Goal: Task Accomplishment & Management: Complete application form

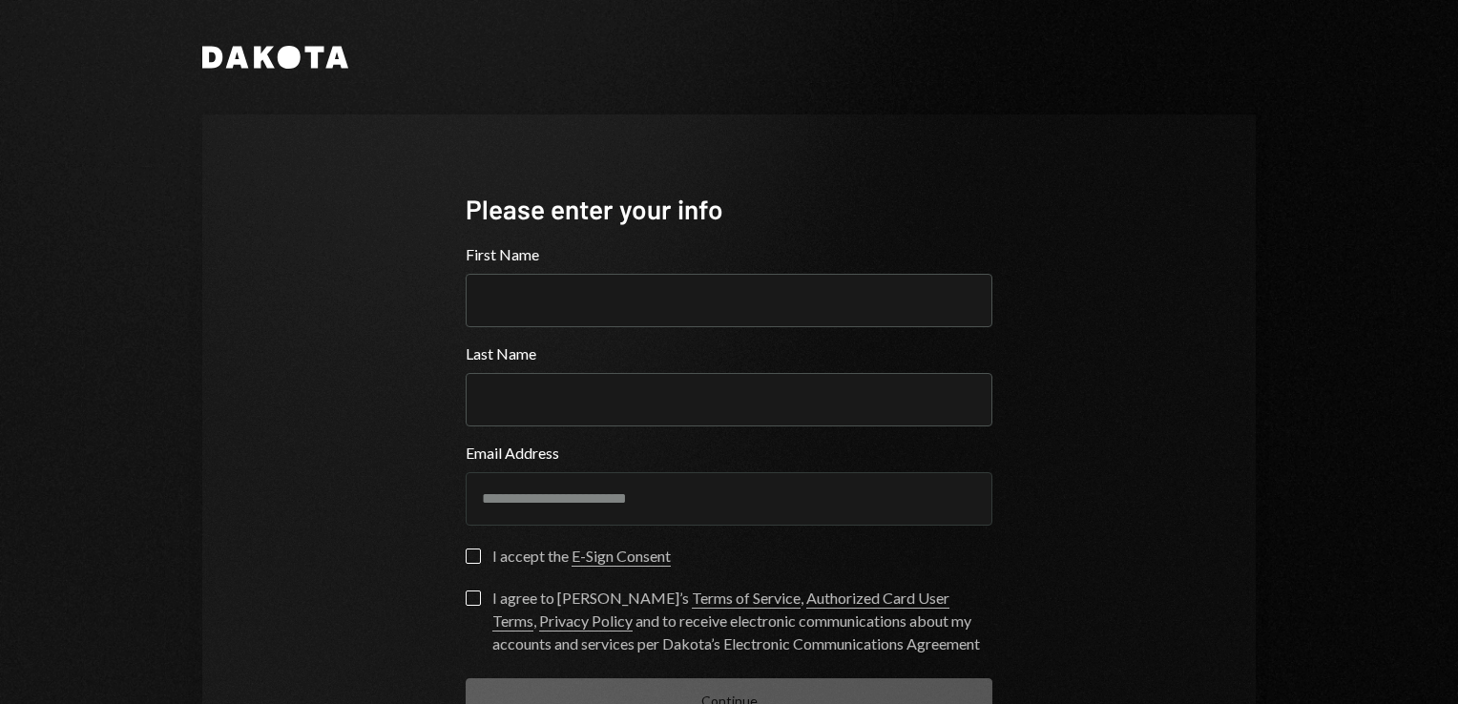
drag, startPoint x: 0, startPoint y: 0, endPoint x: 673, endPoint y: 357, distance: 761.3
click at [736, 397] on input "Last Name" at bounding box center [729, 399] width 527 height 53
click at [618, 304] on input "First Name" at bounding box center [729, 300] width 527 height 53
type input "***"
click at [476, 409] on input "Last Name" at bounding box center [729, 399] width 527 height 53
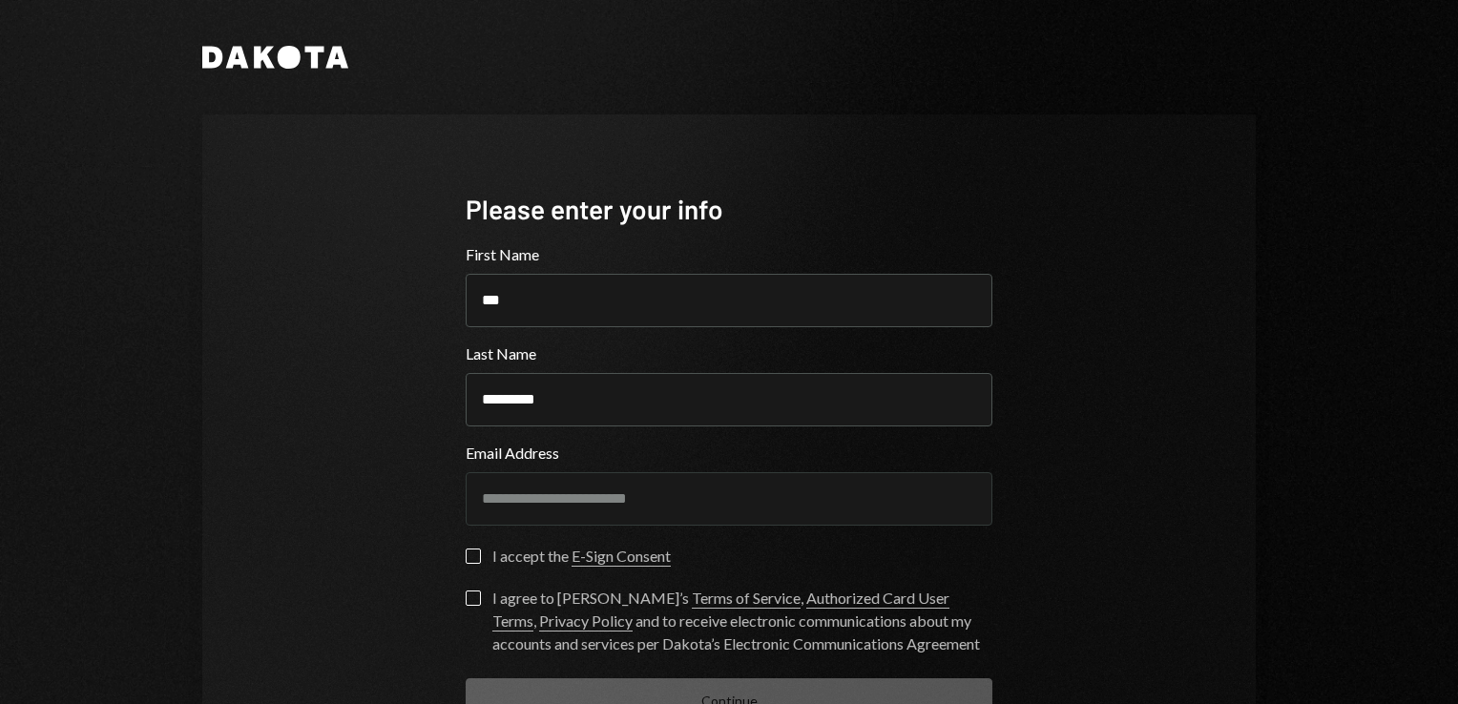
type input "*********"
click at [1273, 361] on div "**********" at bounding box center [728, 422] width 1145 height 845
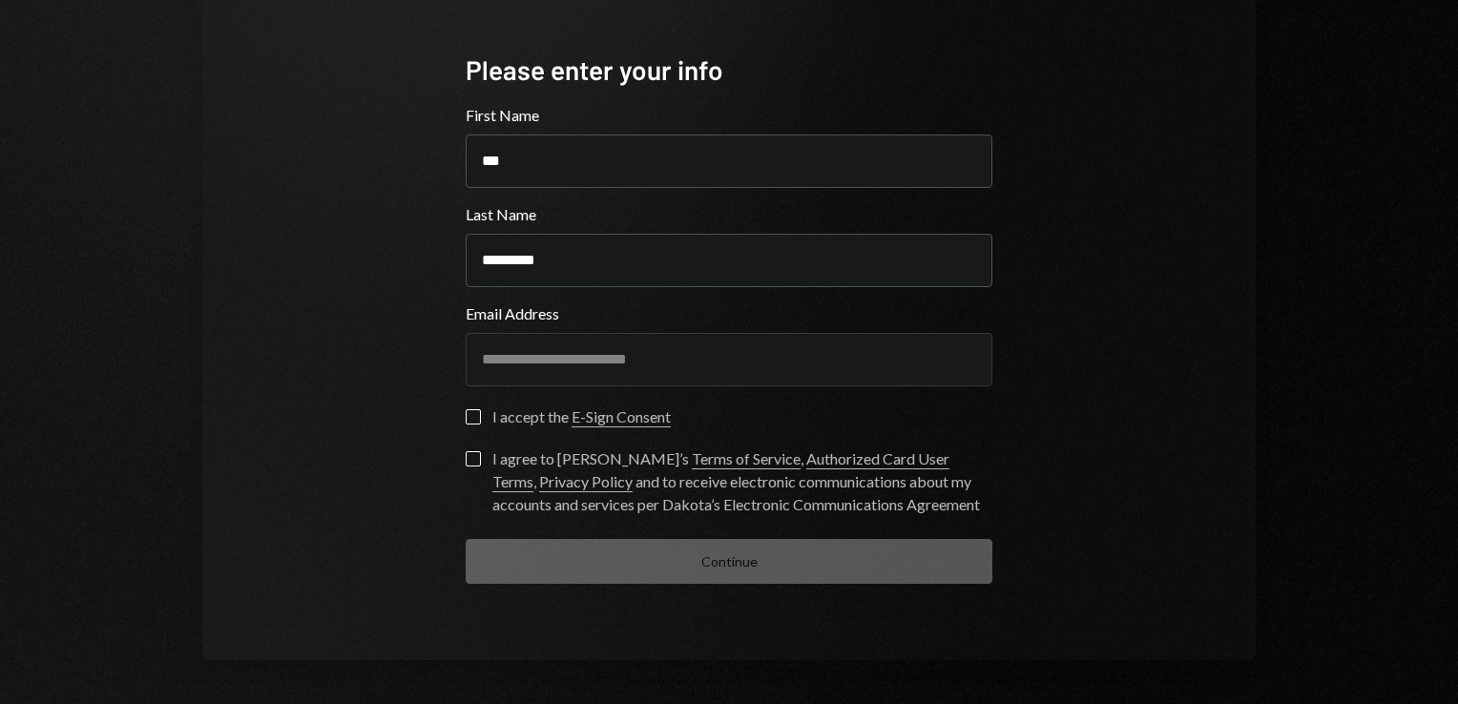
click at [474, 414] on button "I accept the E-Sign Consent" at bounding box center [473, 416] width 15 height 15
click at [468, 454] on button "I agree to Dakota’s Terms of Service , Authorized Card User Terms , Privacy Pol…" at bounding box center [473, 458] width 15 height 15
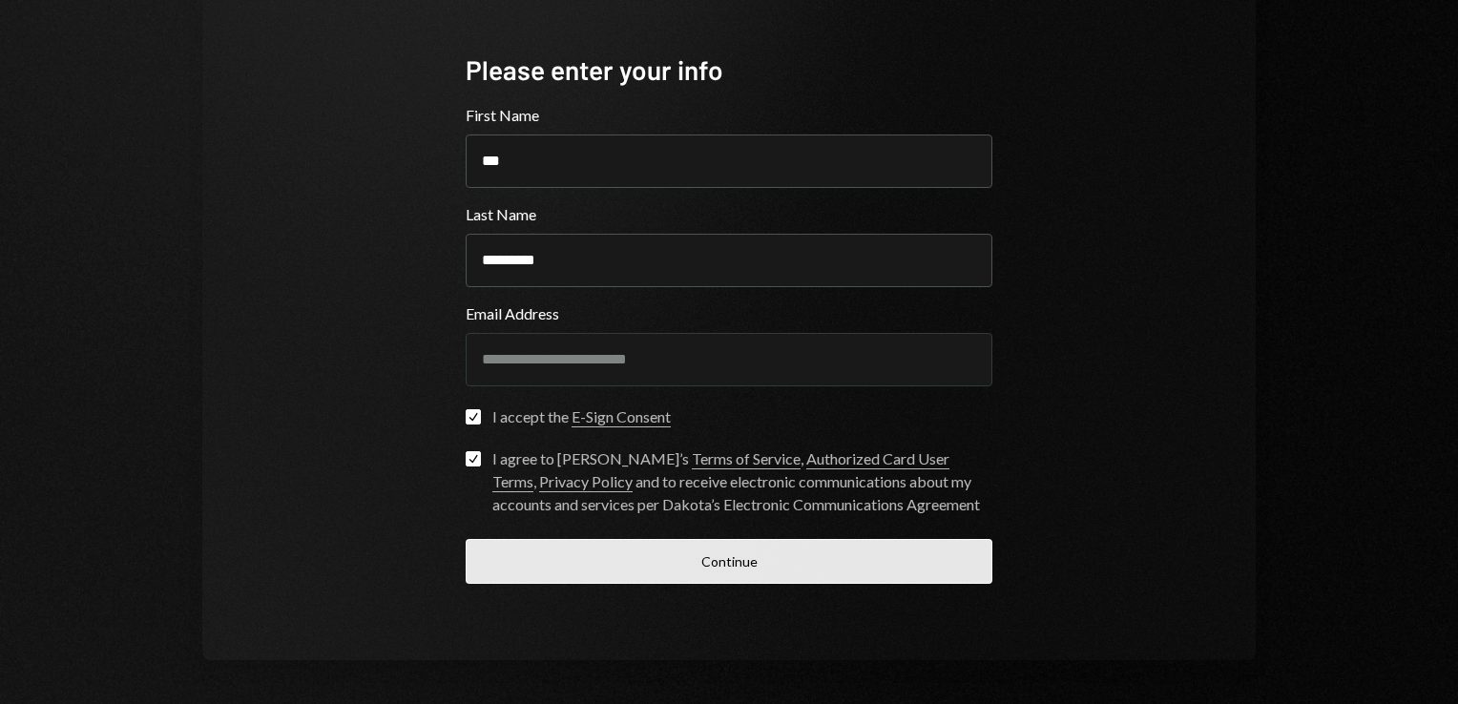
click at [570, 562] on button "Continue" at bounding box center [729, 561] width 527 height 45
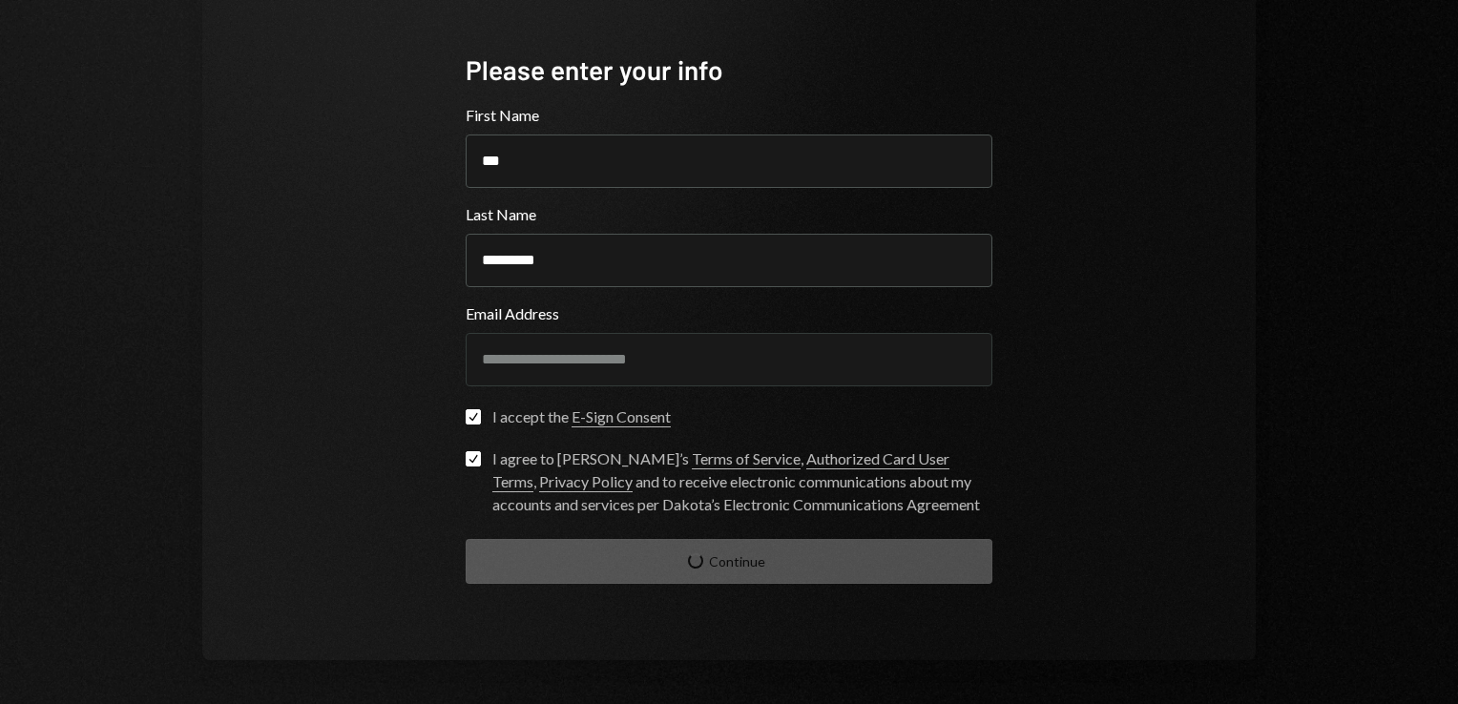
scroll to position [19, 0]
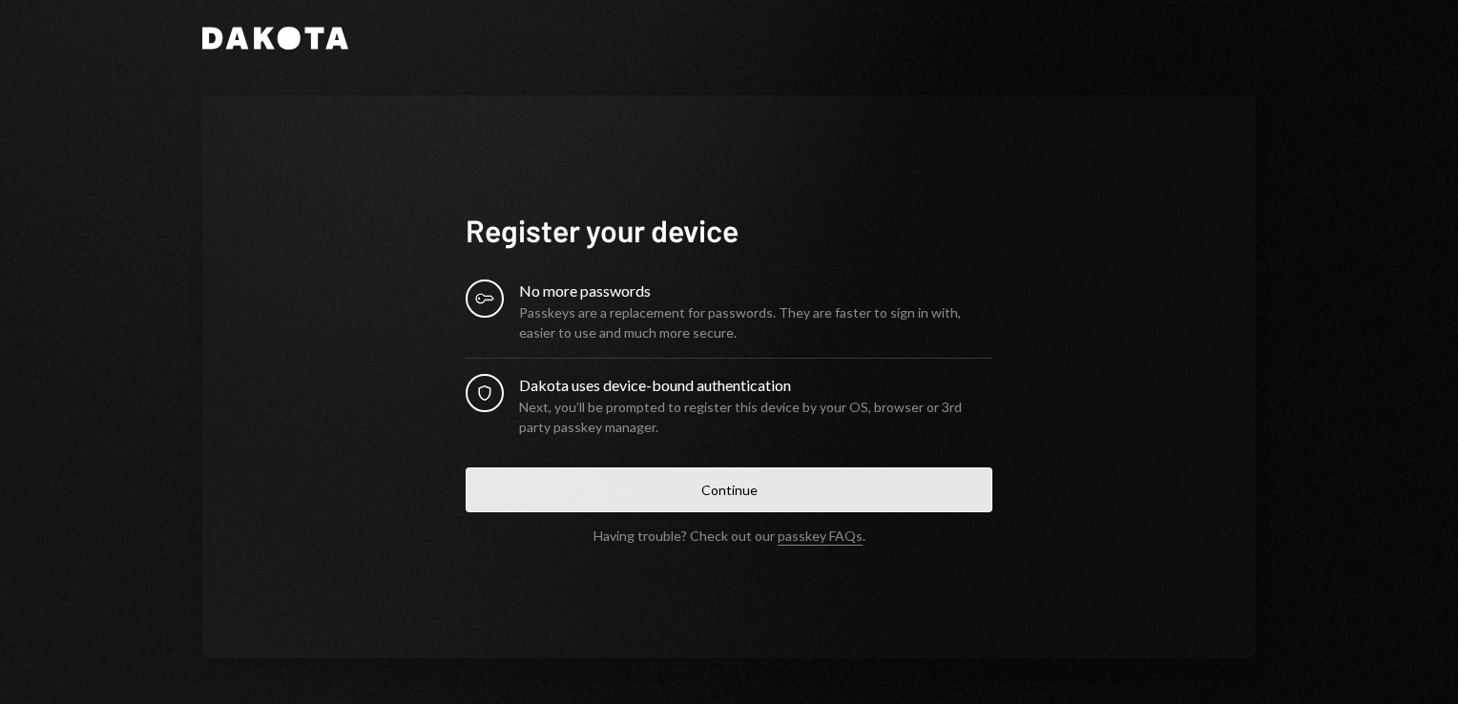
click at [616, 477] on button "Continue" at bounding box center [729, 489] width 527 height 45
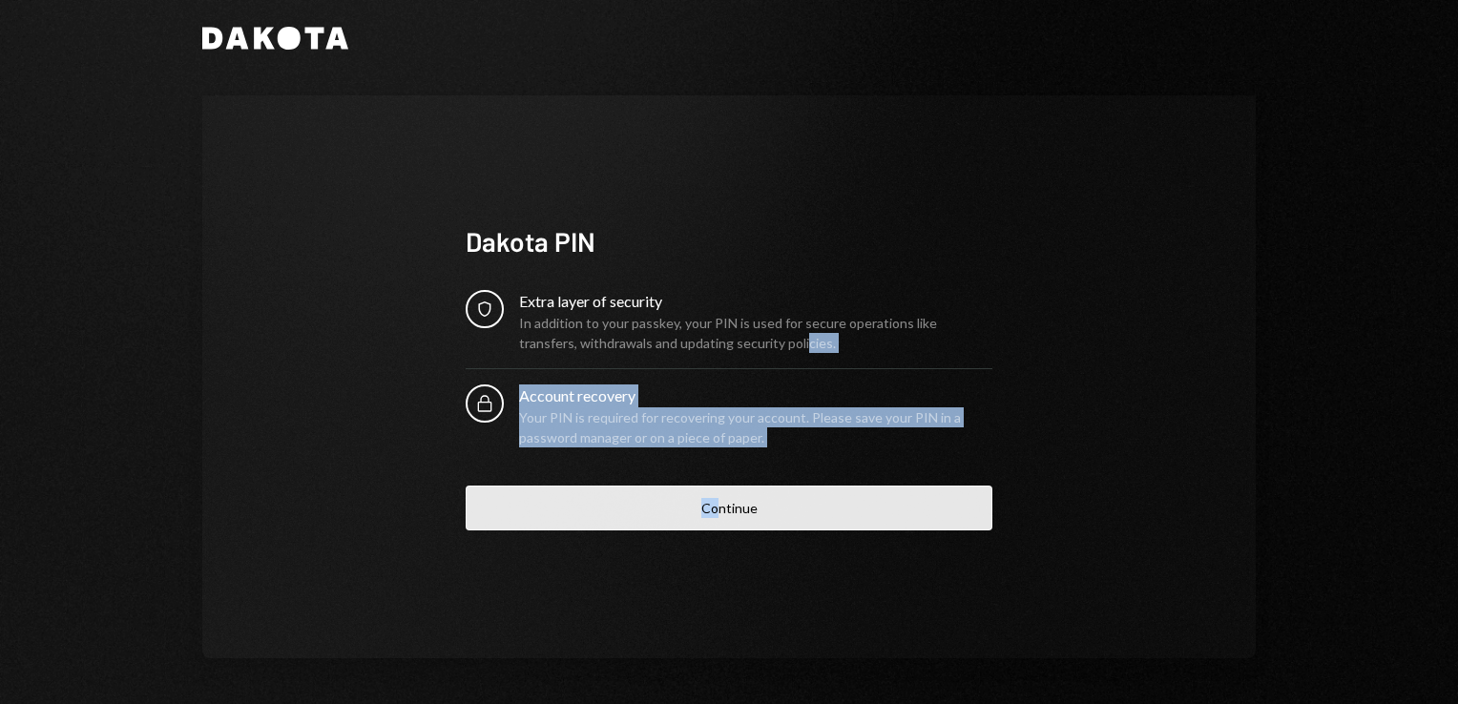
drag, startPoint x: 736, startPoint y: 353, endPoint x: 712, endPoint y: 500, distance: 149.0
click at [712, 500] on form "Security Extra layer of security In addition to your passkey, your PIN is used …" at bounding box center [729, 410] width 527 height 240
click at [712, 500] on button "Continue" at bounding box center [729, 508] width 527 height 45
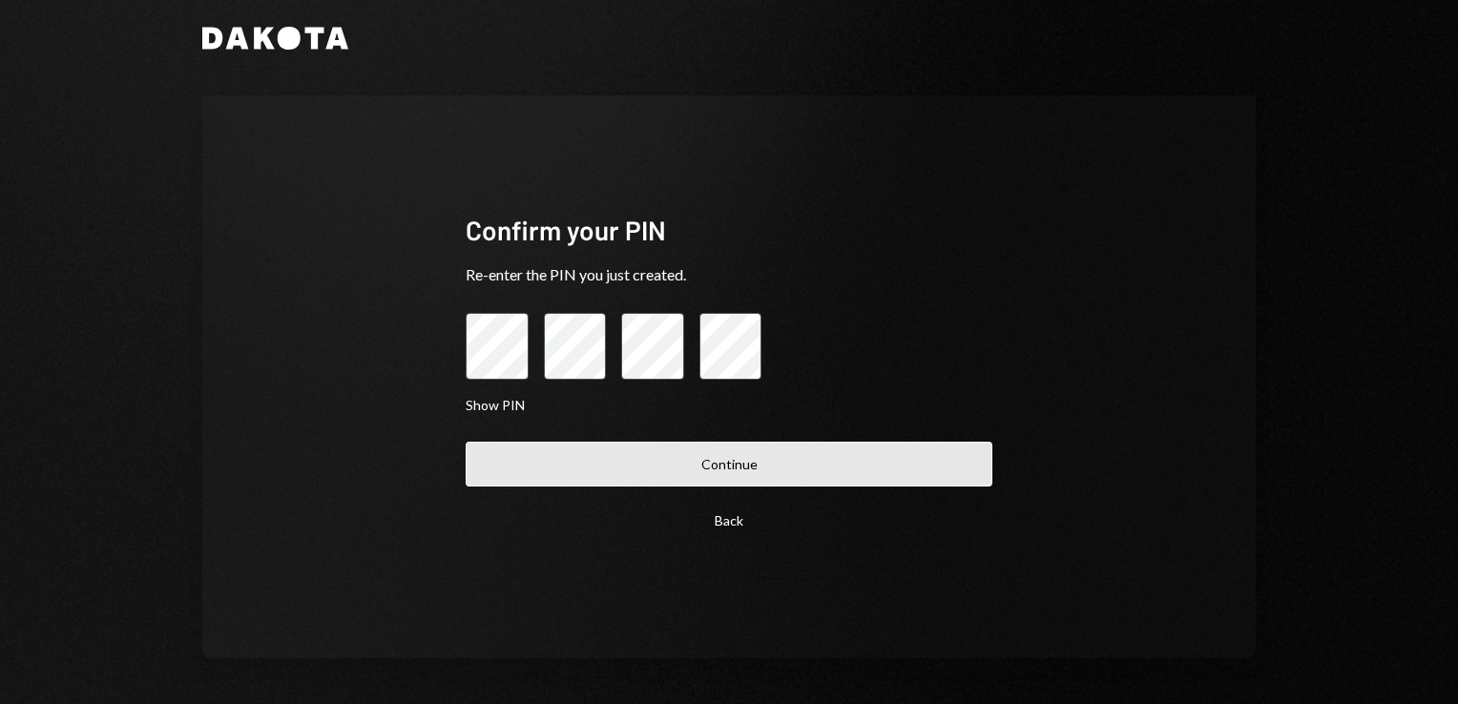
click at [678, 483] on button "Continue" at bounding box center [729, 464] width 527 height 45
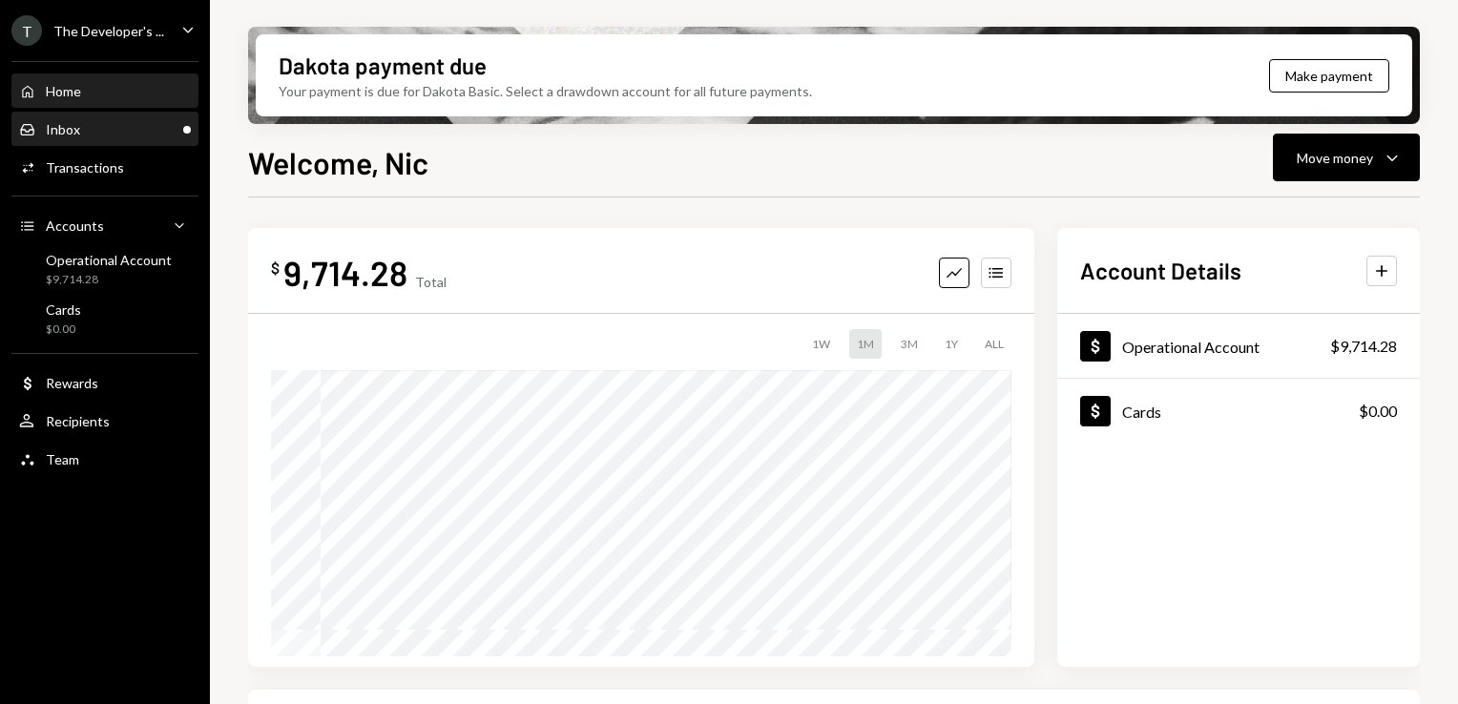
click at [73, 132] on div "Inbox" at bounding box center [63, 129] width 34 height 16
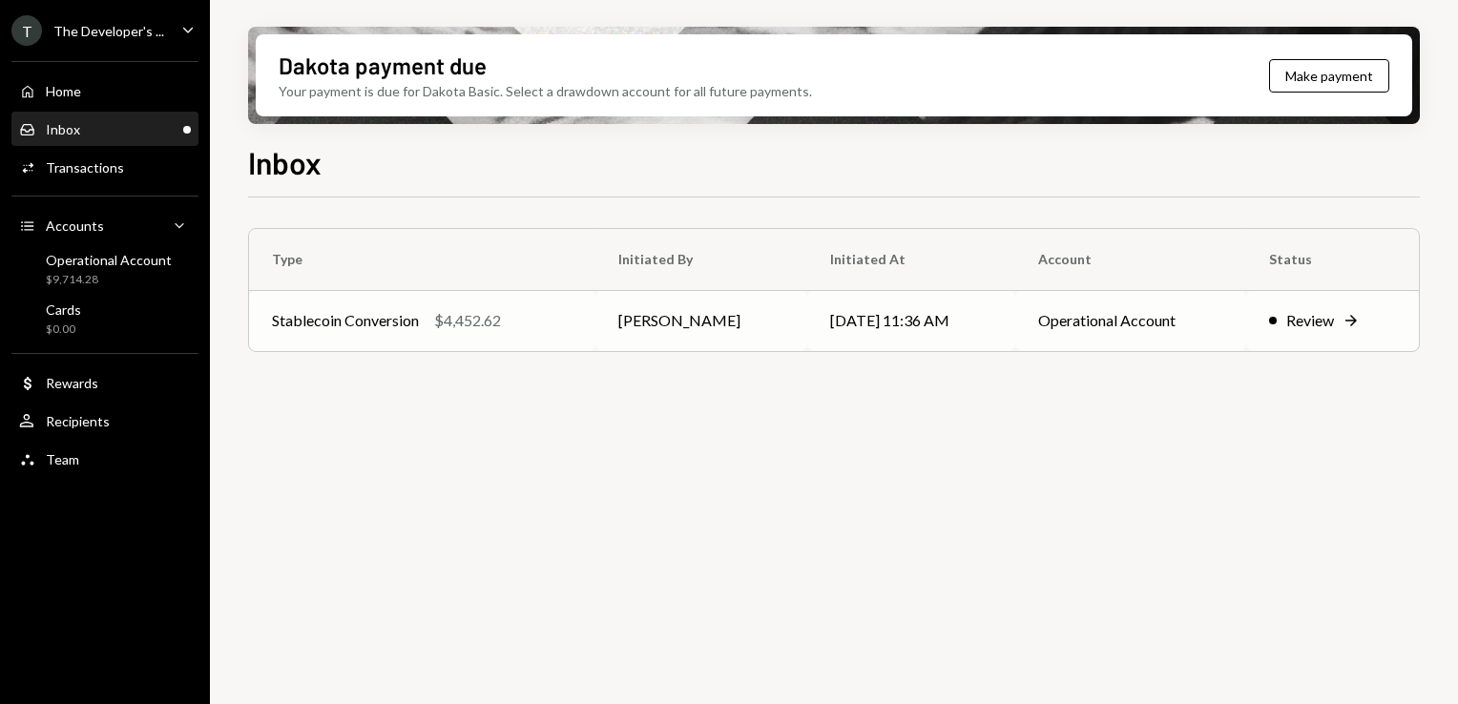
click at [1304, 341] on td "Review Right Arrow" at bounding box center [1332, 320] width 173 height 61
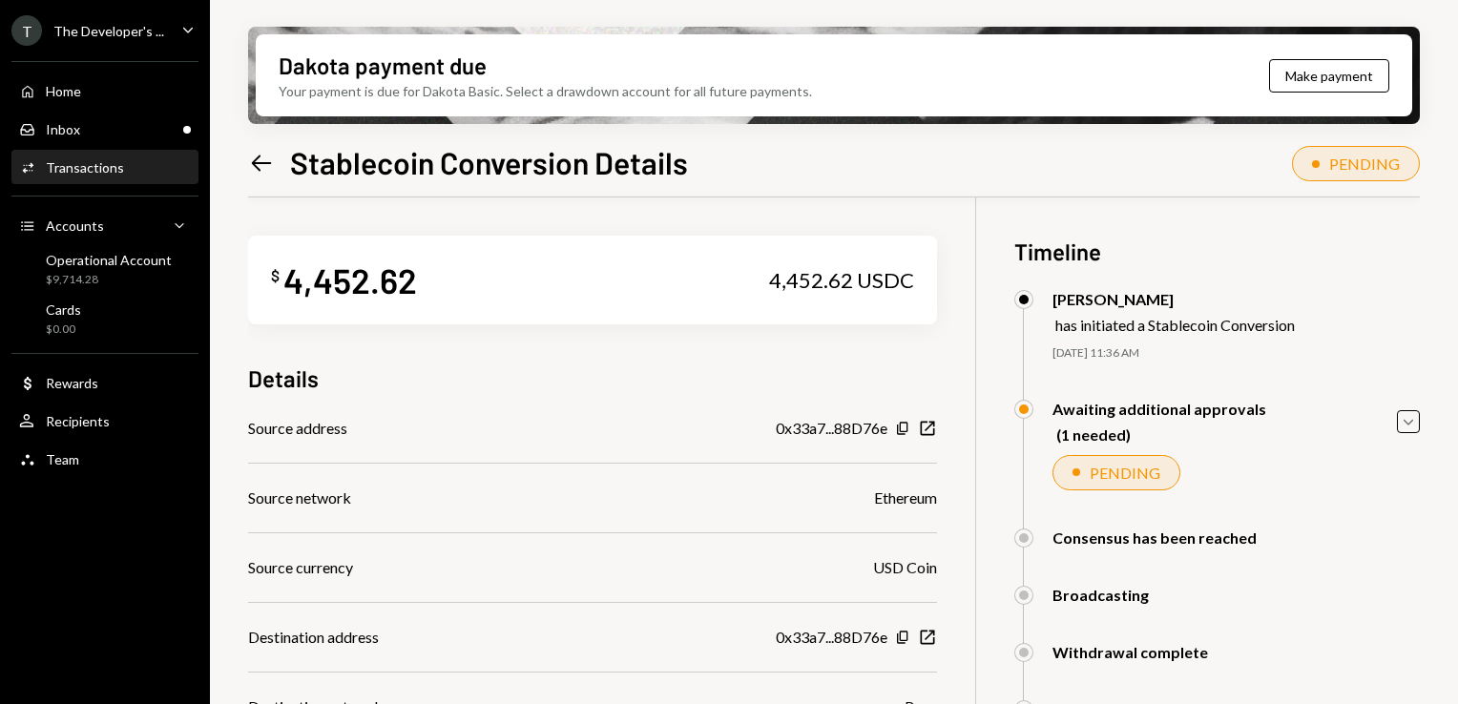
scroll to position [343, 0]
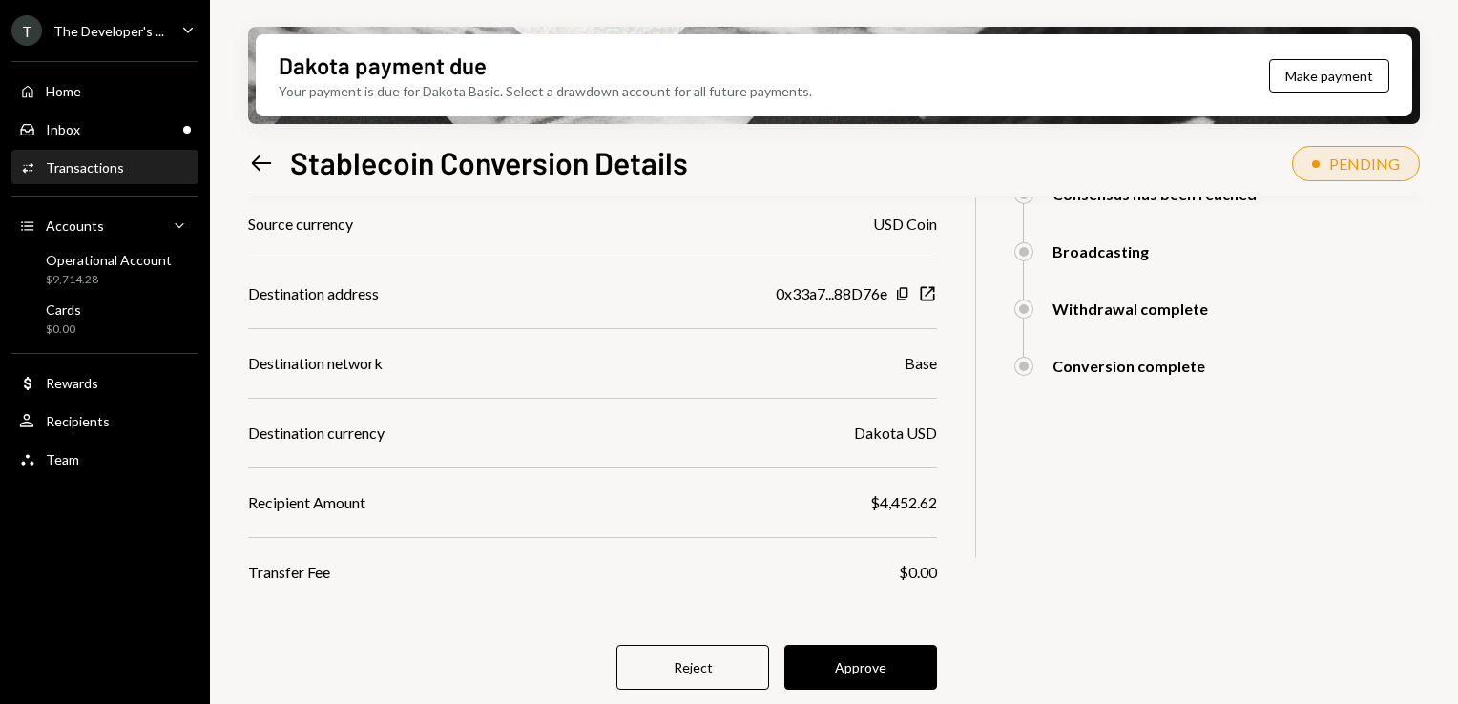
drag, startPoint x: 889, startPoint y: 668, endPoint x: 839, endPoint y: 656, distance: 50.9
click at [839, 656] on button "Approve" at bounding box center [860, 667] width 153 height 45
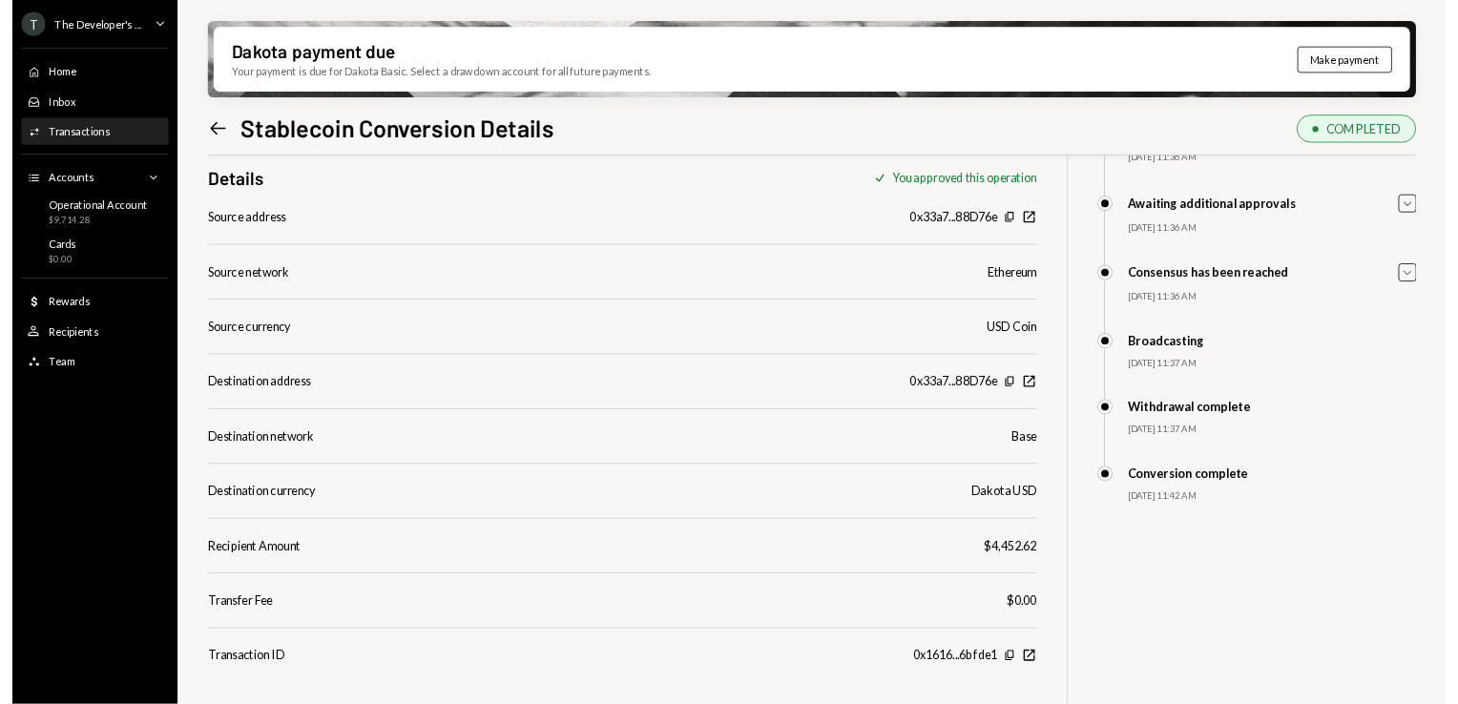
scroll to position [153, 0]
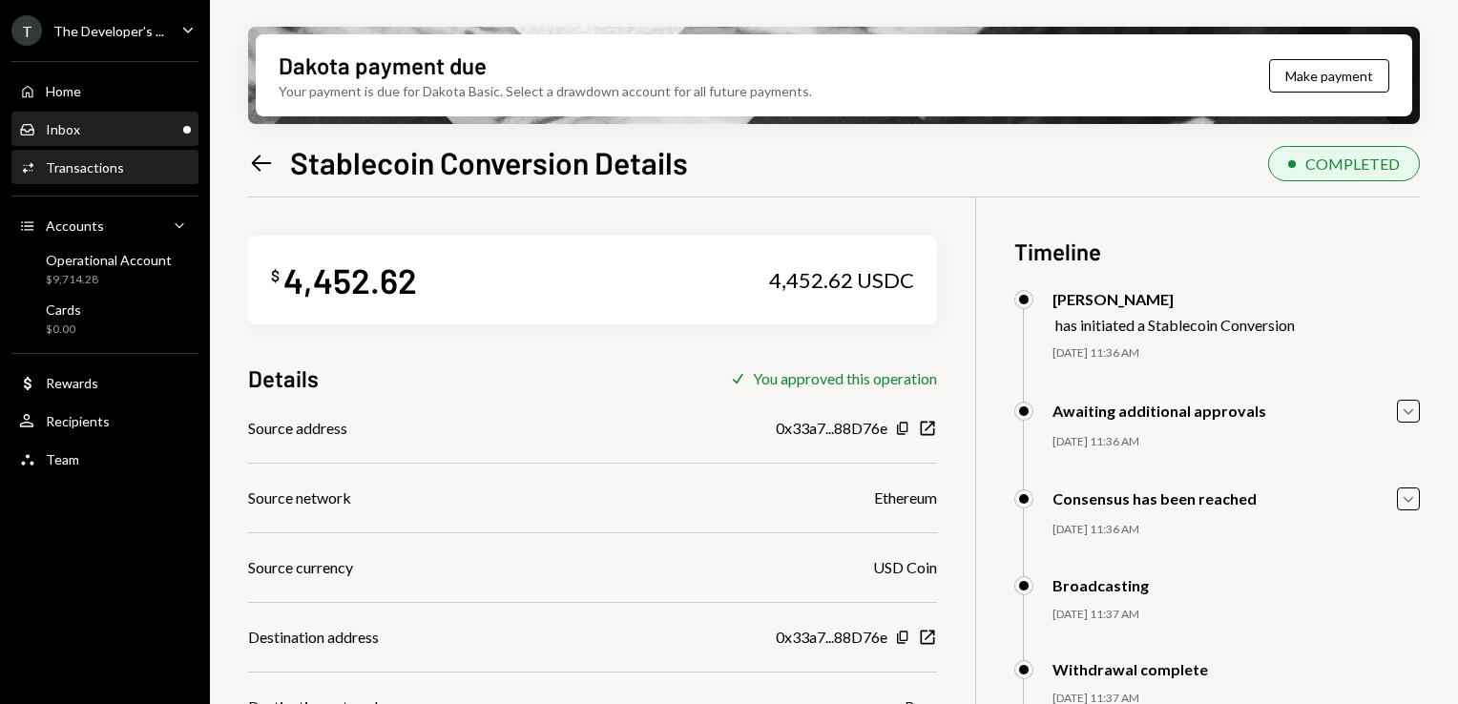
click at [89, 123] on div "Inbox Inbox" at bounding box center [105, 129] width 172 height 17
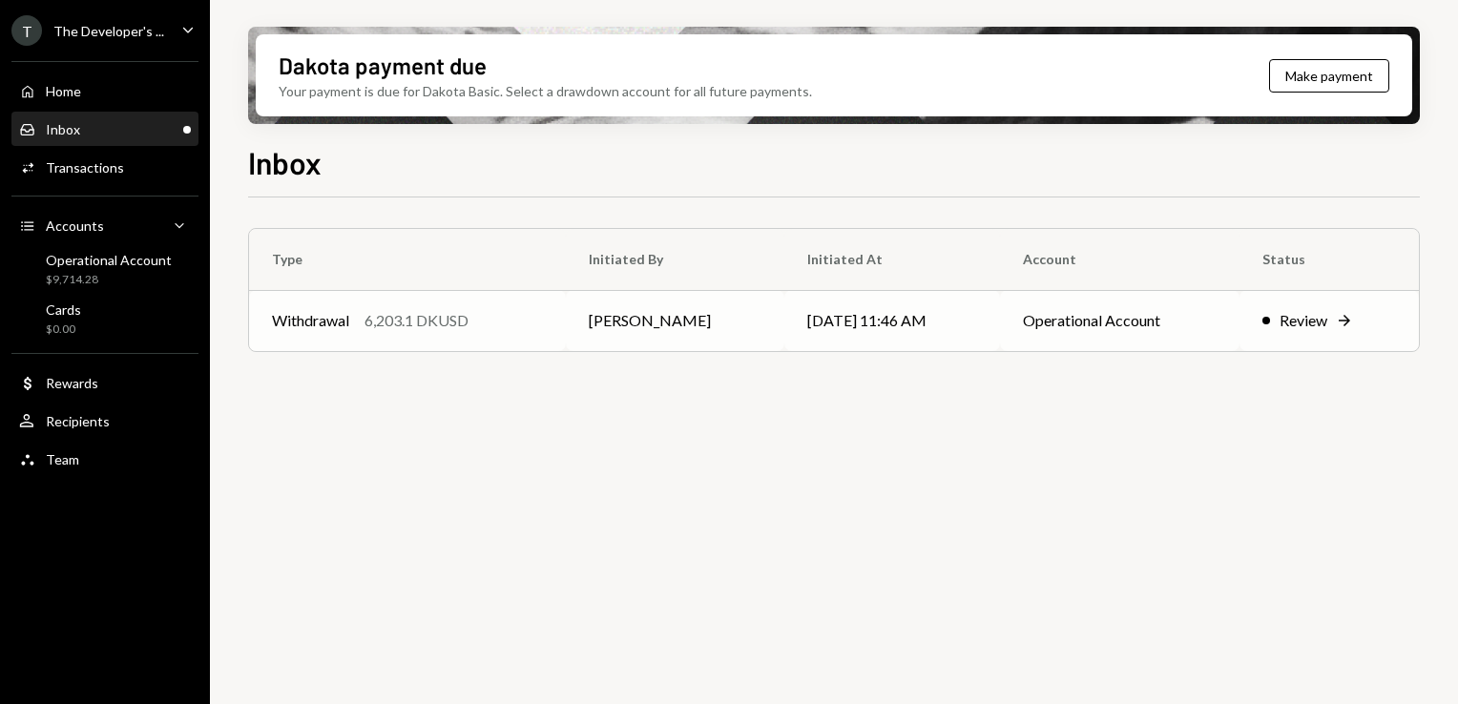
click at [1286, 324] on div "Review" at bounding box center [1303, 320] width 48 height 23
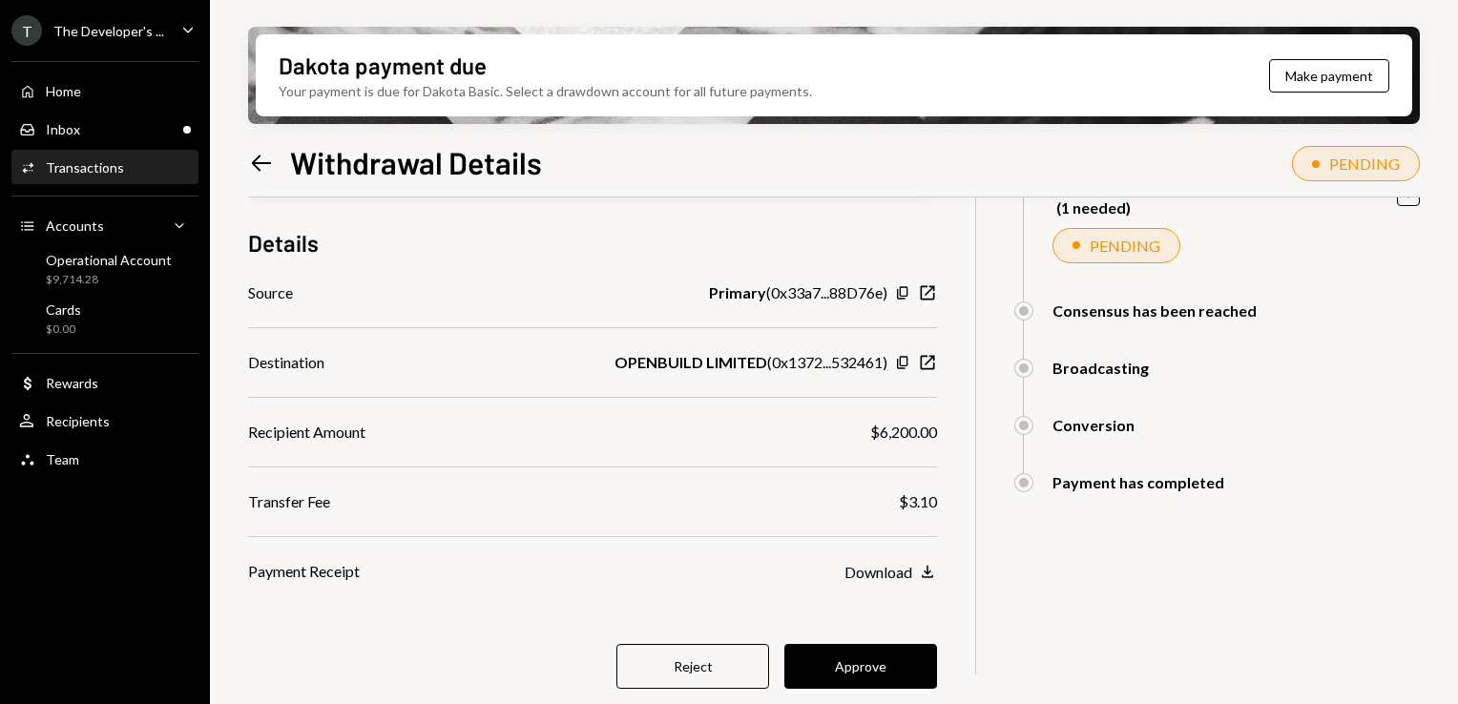
scroll to position [226, 0]
click at [874, 661] on button "Approve" at bounding box center [860, 667] width 153 height 45
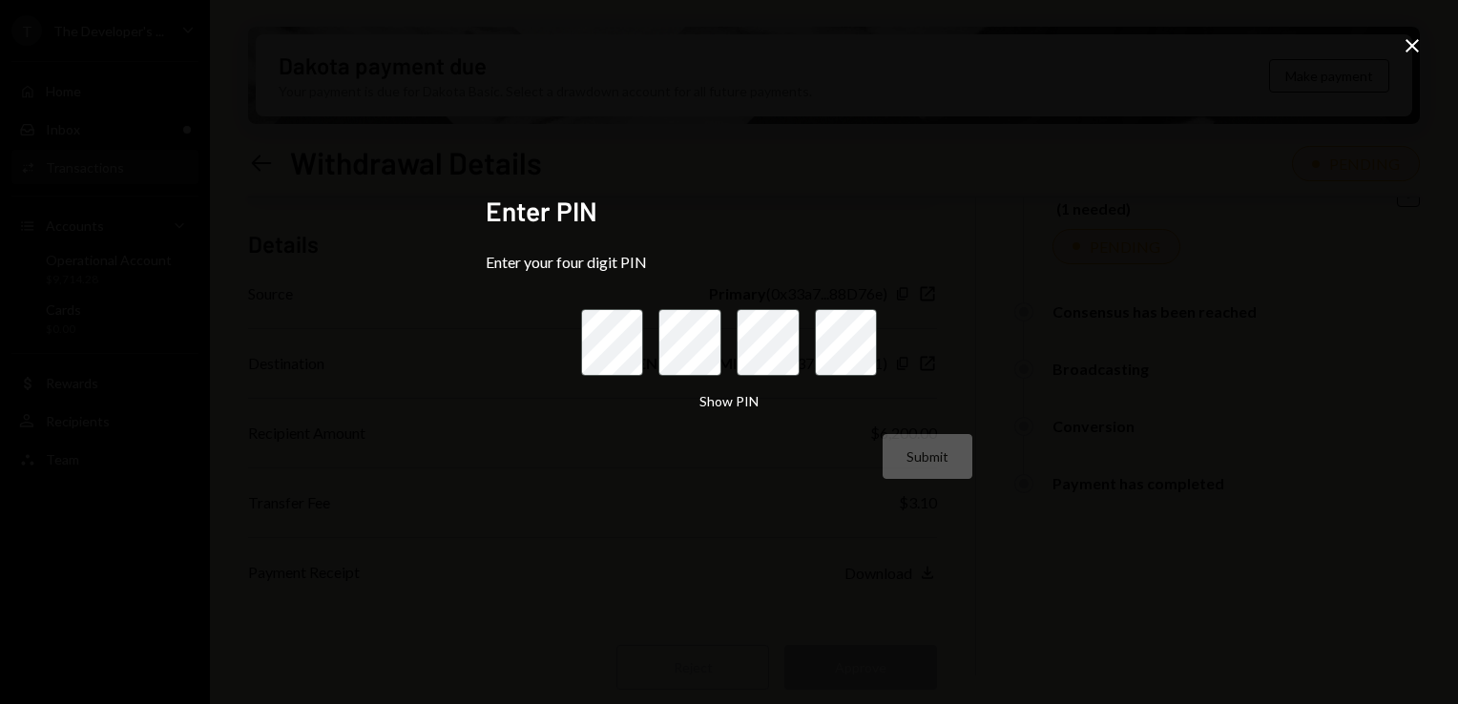
click at [1417, 52] on icon at bounding box center [1411, 45] width 13 height 13
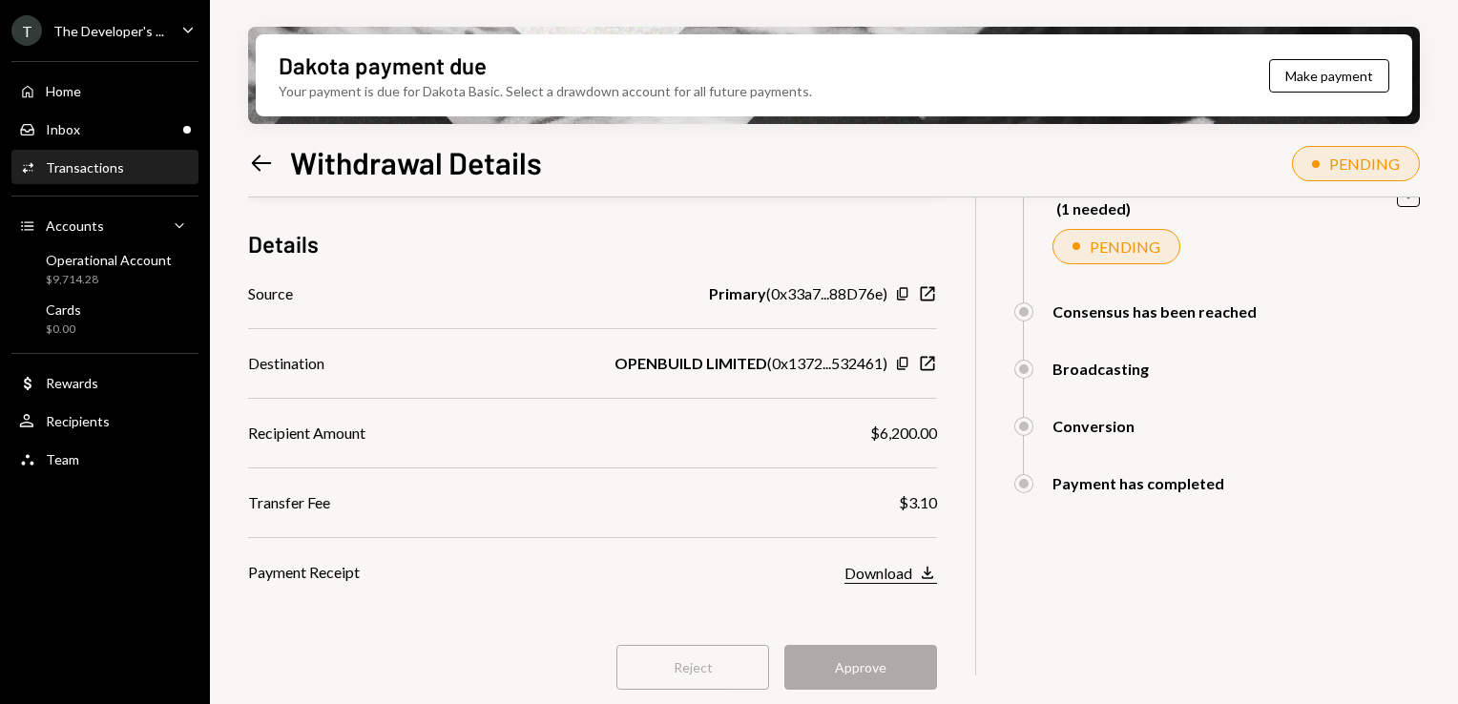
click at [902, 564] on div "Download" at bounding box center [878, 573] width 68 height 18
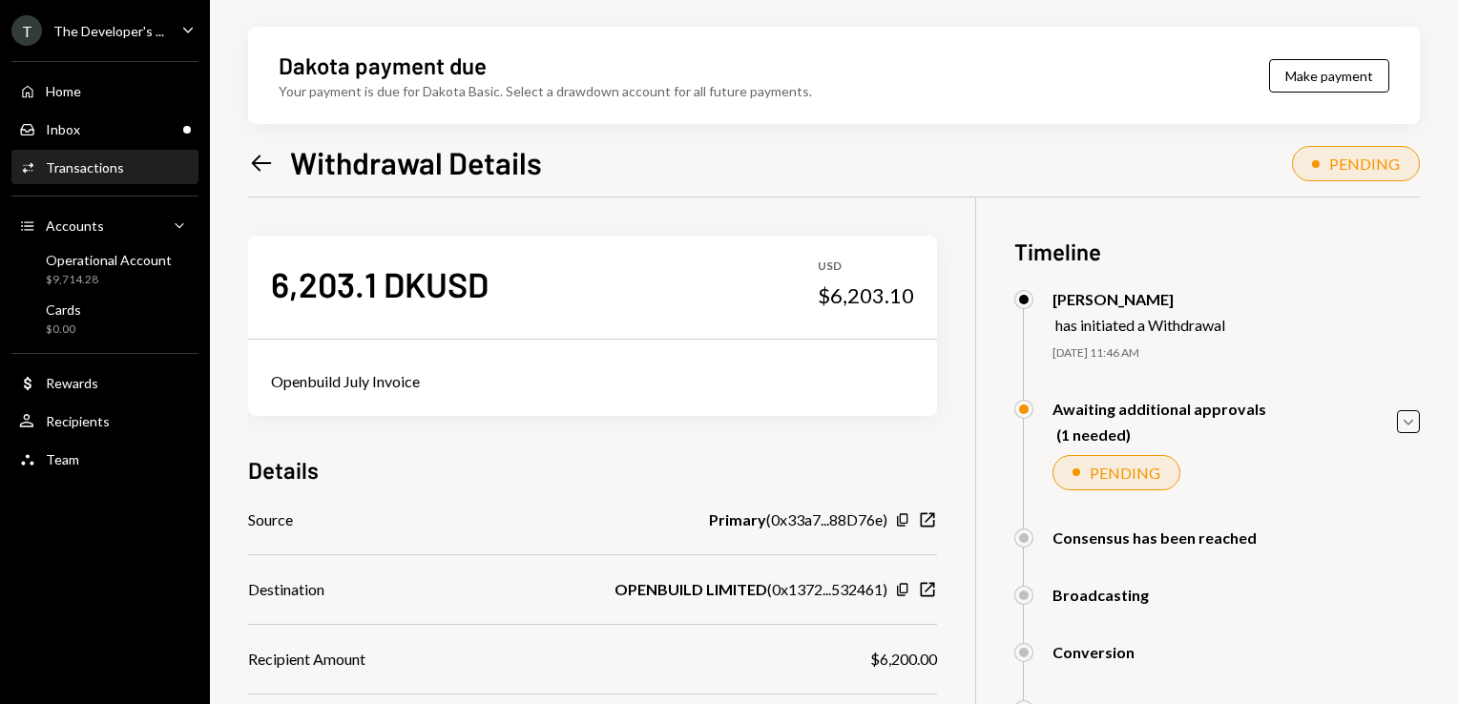
scroll to position [227, 0]
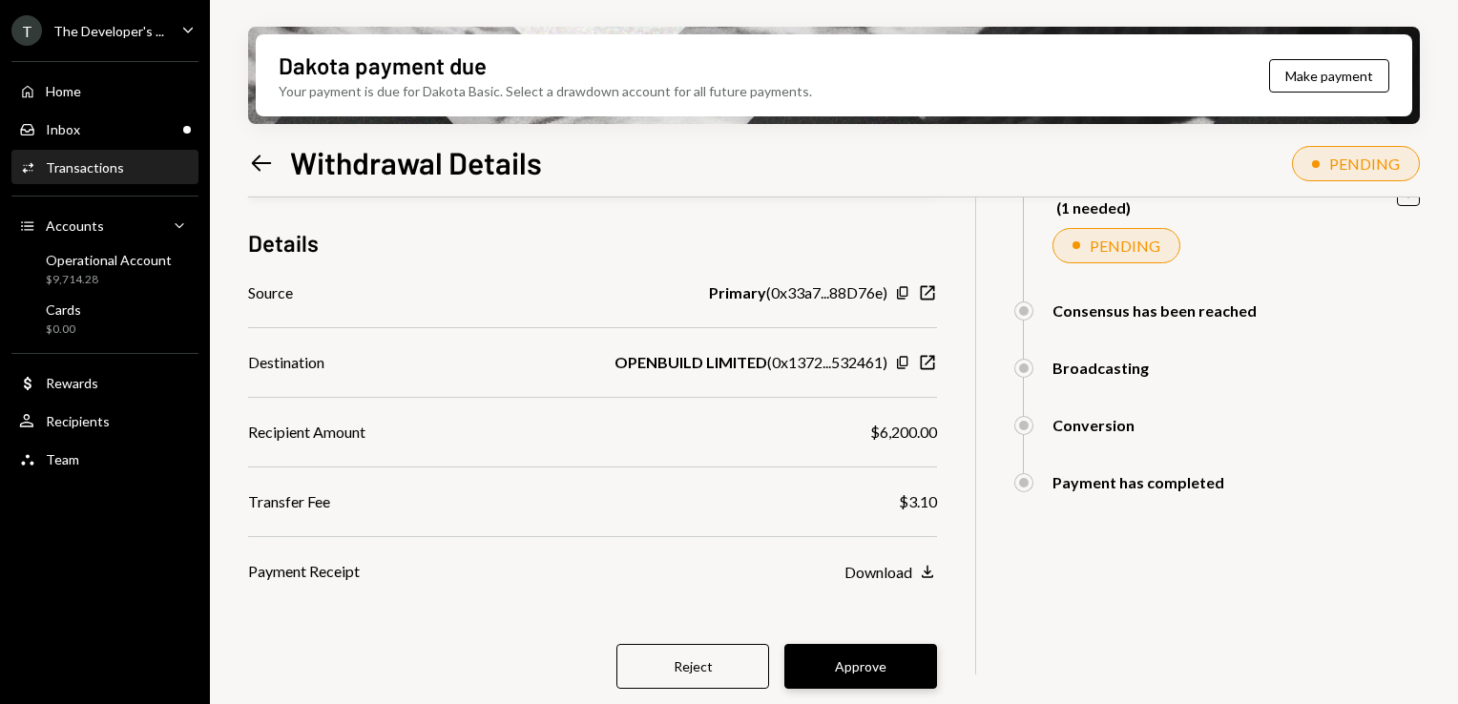
click at [866, 655] on button "Approve" at bounding box center [860, 666] width 153 height 45
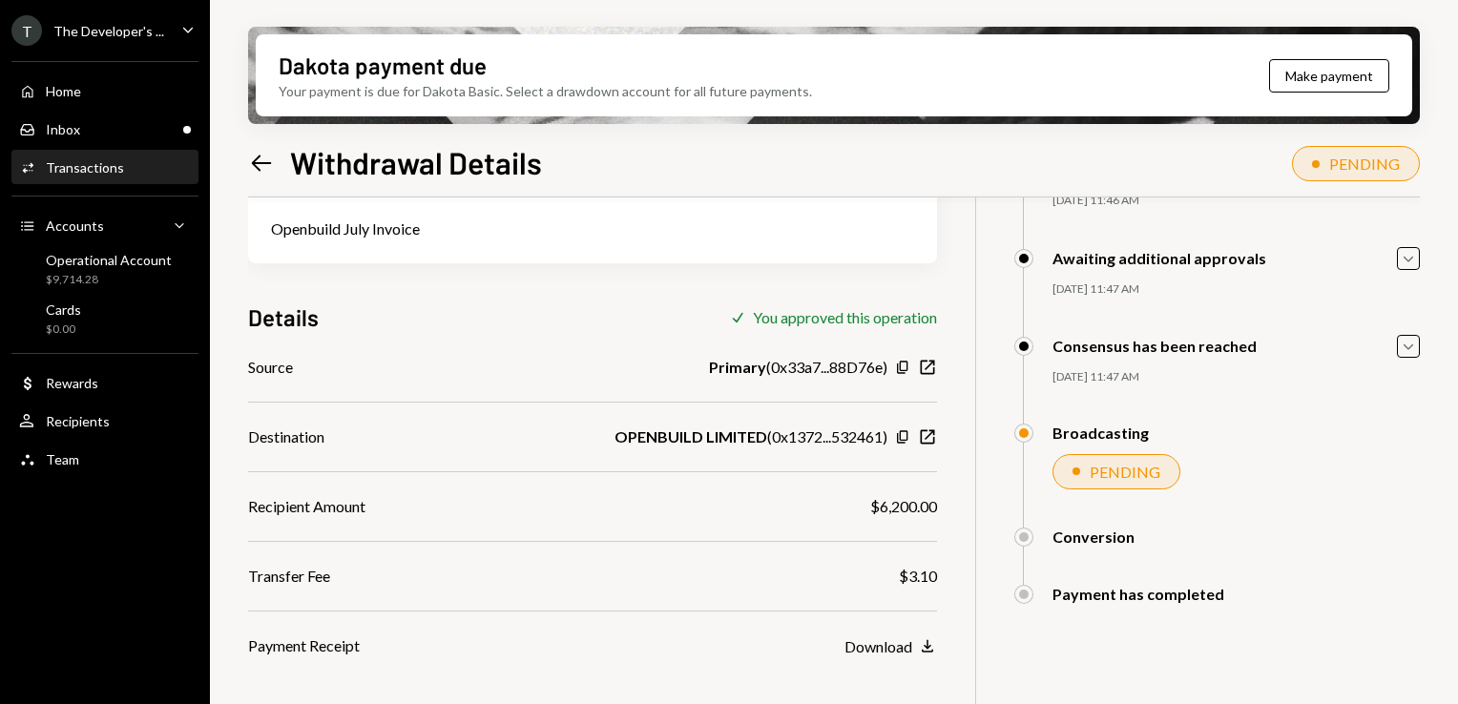
scroll to position [153, 0]
click at [112, 126] on div "Inbox Inbox" at bounding box center [105, 129] width 172 height 17
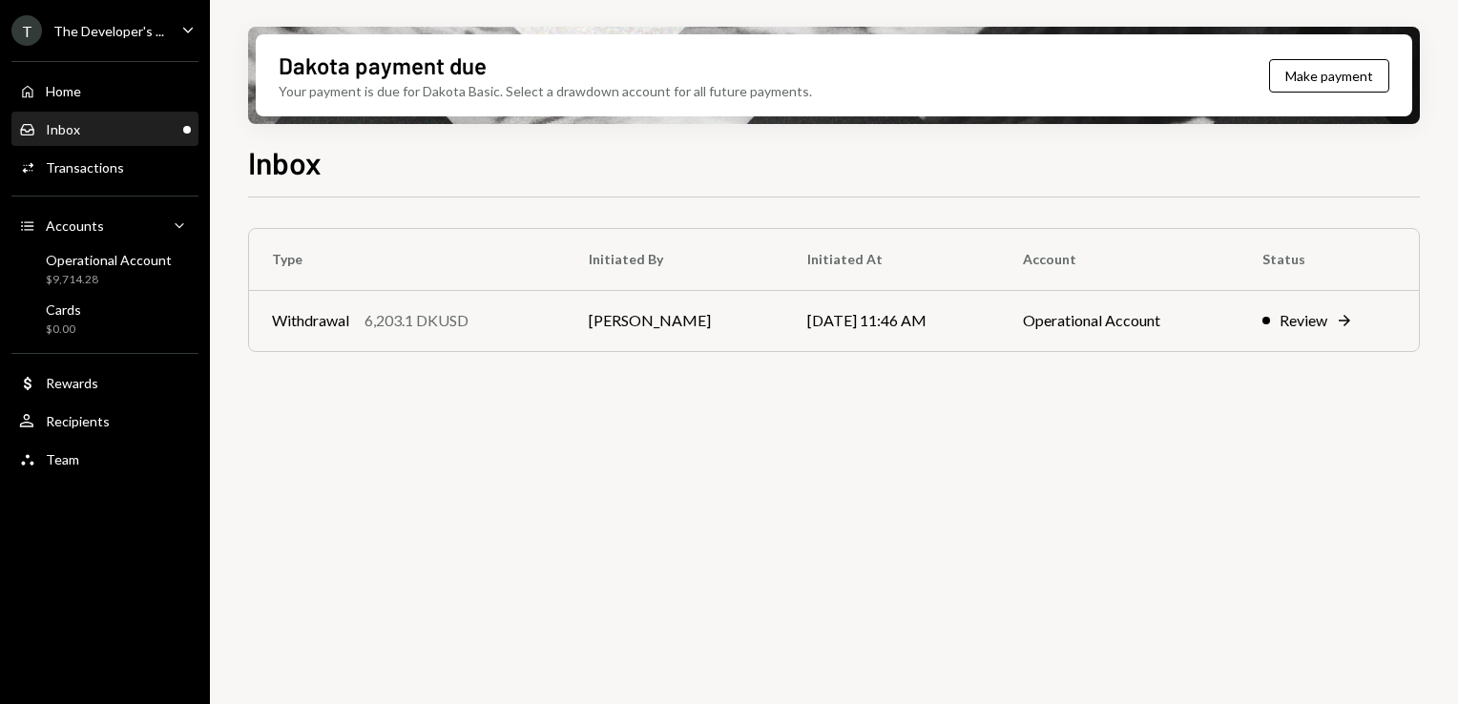
click at [923, 545] on div "Type Initiated By Initiated At Account Status Withdrawal 6,203.1 DKUSD [PERSON_…" at bounding box center [833, 461] width 1171 height 528
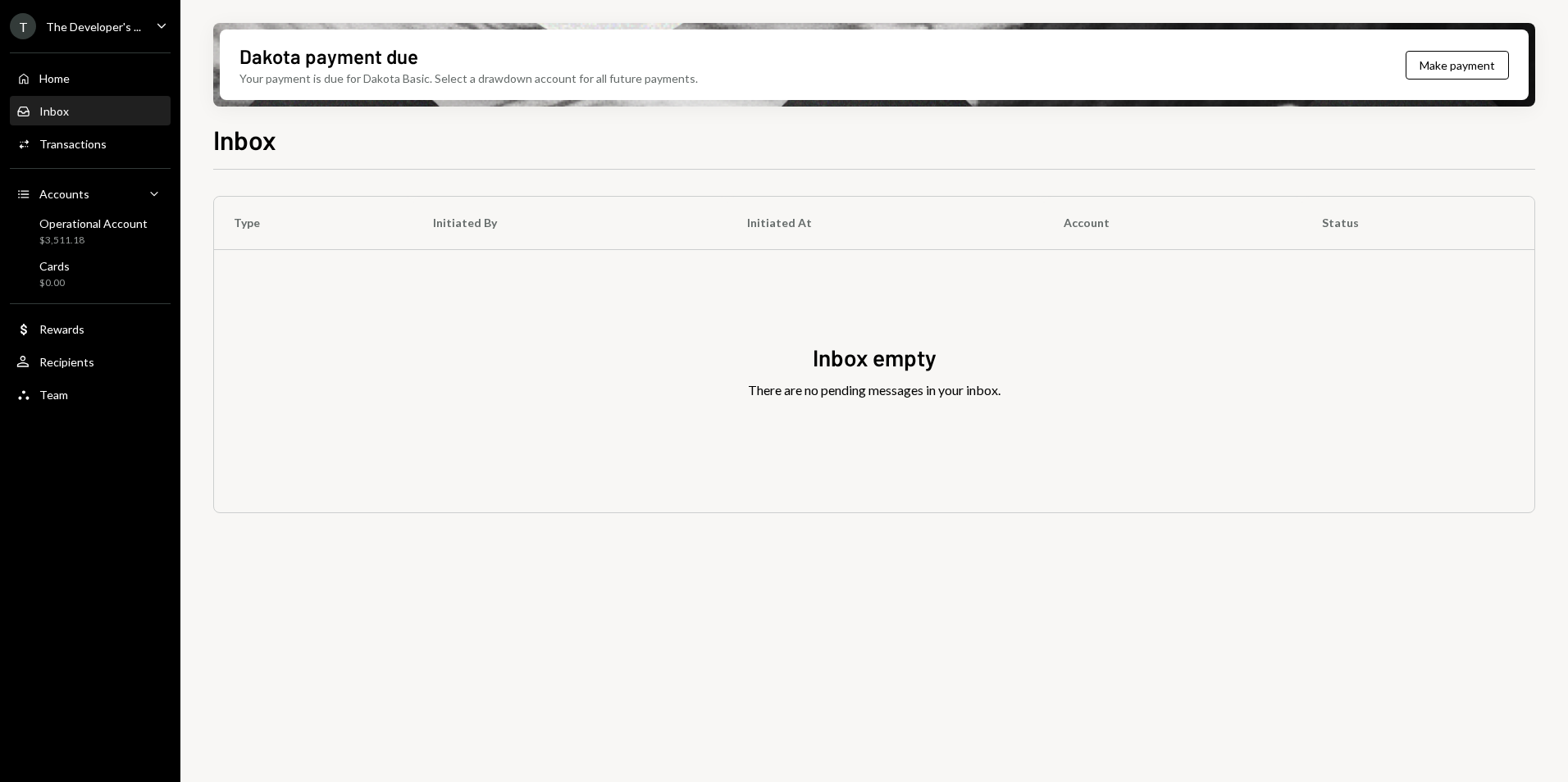
click at [900, 547] on div "Type Initiated By Initiated At Account Status Inbox empty There are no pending …" at bounding box center [874, 485] width 1322 height 632
